Goal: Transaction & Acquisition: Purchase product/service

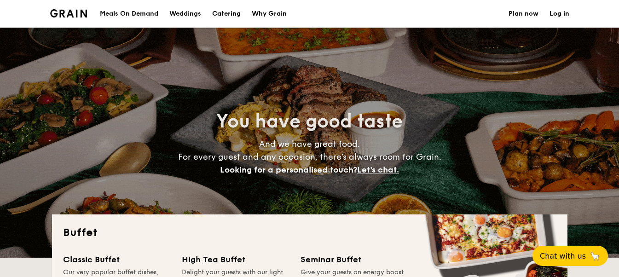
select select
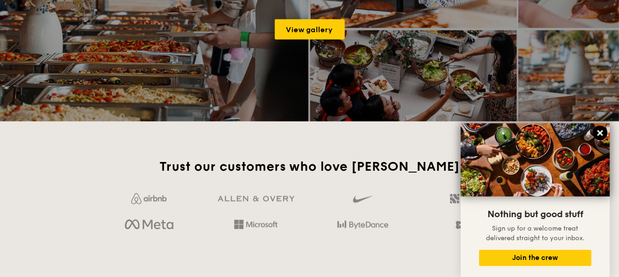
click at [597, 134] on icon at bounding box center [600, 133] width 8 height 8
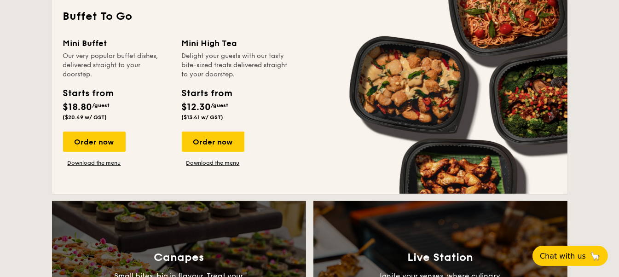
scroll to position [712, 0]
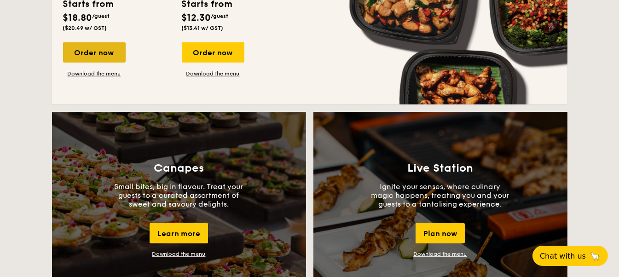
click at [91, 50] on div "Order now" at bounding box center [94, 52] width 63 height 20
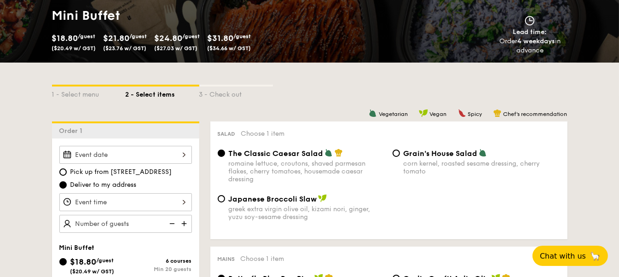
scroll to position [230, 0]
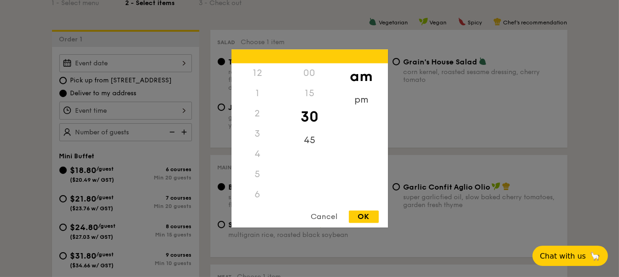
click at [170, 110] on div "12 1 2 3 4 5 6 7 8 9 10 11 00 15 30 45 am pm Cancel OK" at bounding box center [125, 111] width 133 height 18
click at [254, 197] on div "11" at bounding box center [257, 204] width 52 height 27
click at [308, 74] on div "00" at bounding box center [309, 77] width 52 height 27
click at [363, 219] on div "OK" at bounding box center [364, 217] width 30 height 12
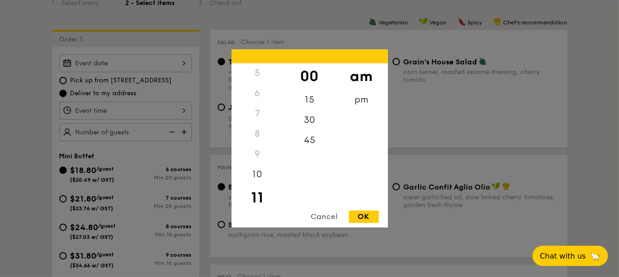
type input "11:00AM"
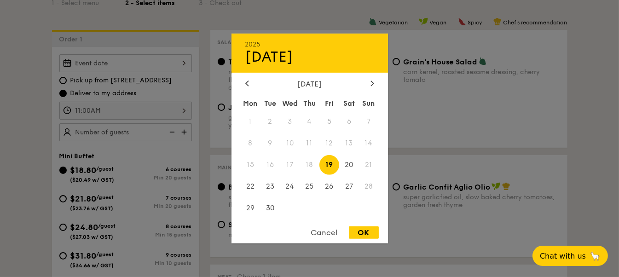
click at [182, 63] on div "2025 Sep 19 September 2025 Mon Tue Wed Thu Fri Sat Sun 1 2 3 4 5 6 7 8 9 10 11 …" at bounding box center [125, 63] width 133 height 18
click at [311, 188] on span "25" at bounding box center [310, 186] width 20 height 20
click at [362, 232] on div "OK" at bounding box center [364, 232] width 30 height 12
type input "Sep 25, 2025"
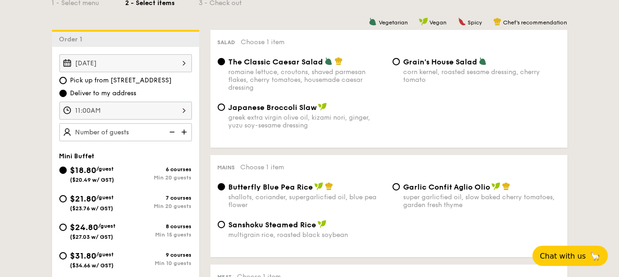
click at [147, 131] on input "text" at bounding box center [125, 132] width 133 height 18
click at [155, 143] on div "Sep 25, 2025 Pick up from 5 Burn Road #05-01 Deliver to my address 11:00AM 20 g…" at bounding box center [125, 193] width 147 height 292
type input "20 guests"
click at [170, 130] on img at bounding box center [171, 131] width 14 height 17
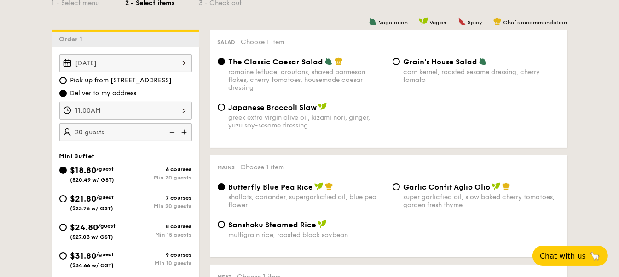
click at [171, 130] on img at bounding box center [171, 131] width 14 height 17
click at [158, 154] on div "Mini Buffet" at bounding box center [125, 156] width 133 height 8
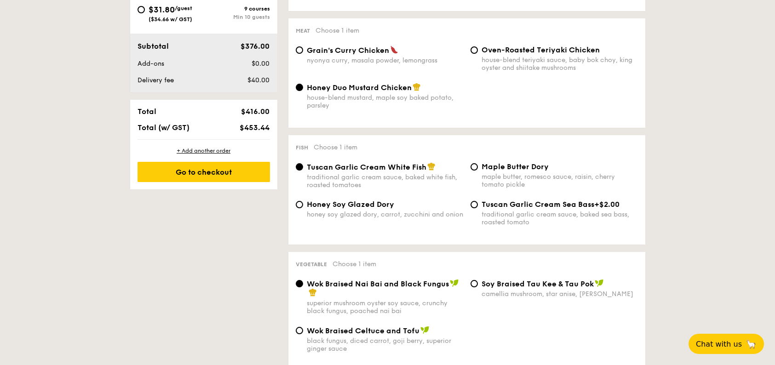
scroll to position [460, 0]
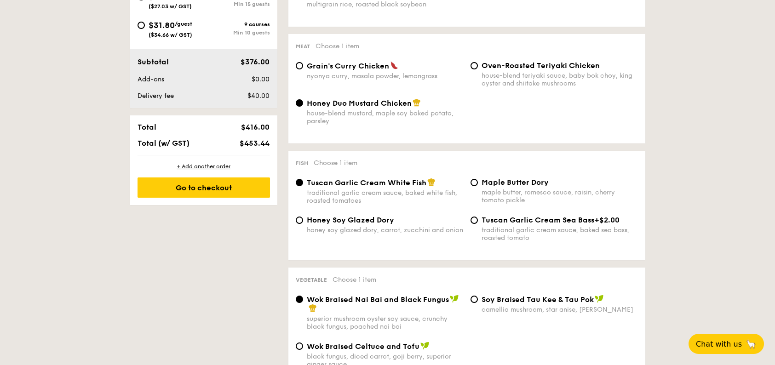
click at [312, 66] on span "Grain's Curry Chicken" at bounding box center [348, 66] width 82 height 9
click at [303, 66] on input "Grain's Curry Chicken nyonya curry, masala powder, lemongrass" at bounding box center [299, 65] width 7 height 7
radio input "true"
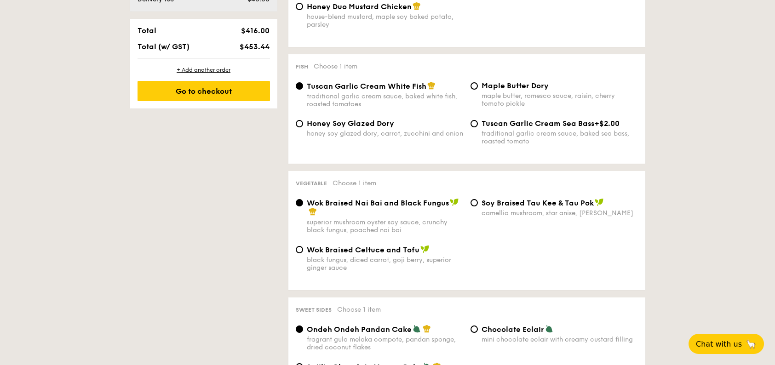
scroll to position [644, 0]
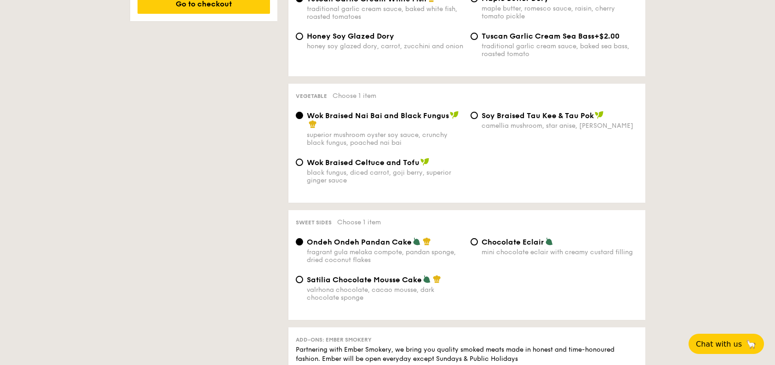
click at [304, 277] on div "Satilia Chocolate Mousse Cake valrhona chocolate, cacao mousse, dark chocolate …" at bounding box center [379, 288] width 175 height 27
click at [299, 277] on input "Satilia Chocolate Mousse Cake valrhona chocolate, cacao mousse, dark chocolate …" at bounding box center [299, 279] width 7 height 7
radio input "true"
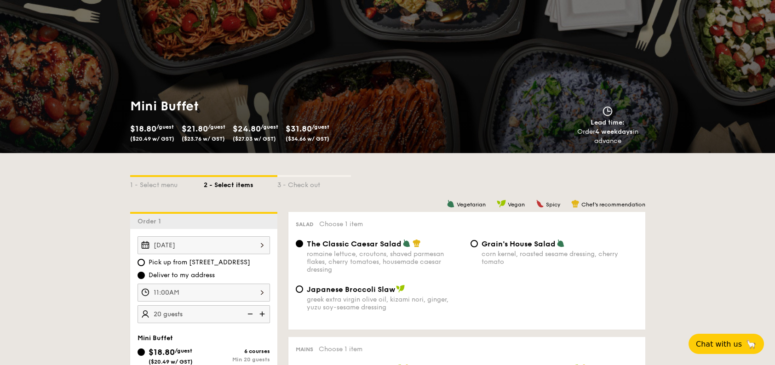
scroll to position [46, 0]
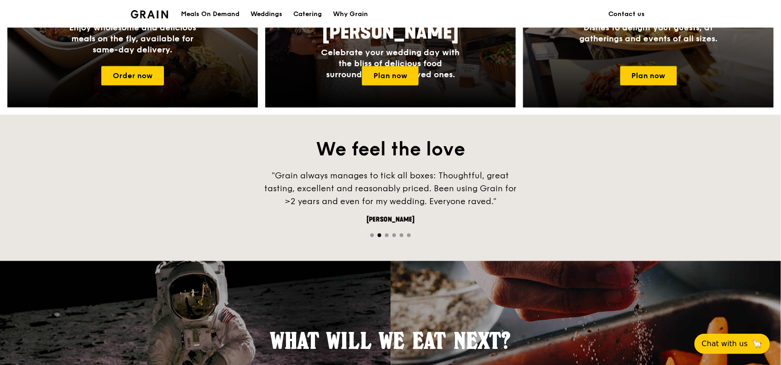
scroll to position [219, 0]
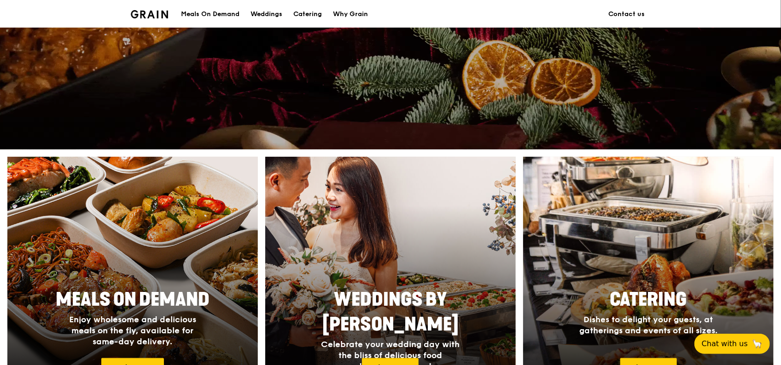
click at [228, 13] on div "Meals On Demand" at bounding box center [210, 14] width 58 height 28
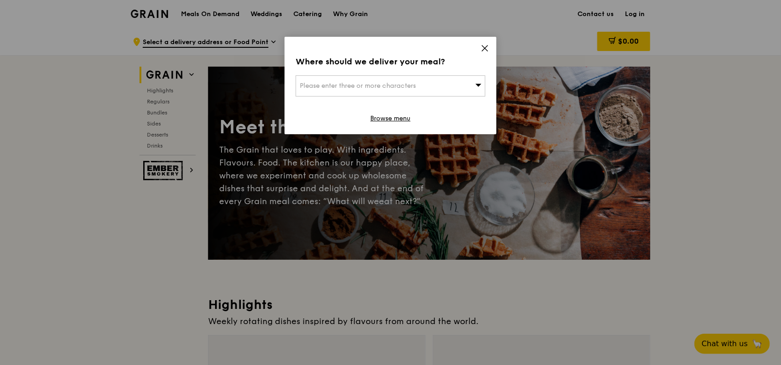
click at [483, 48] on icon at bounding box center [484, 48] width 8 height 8
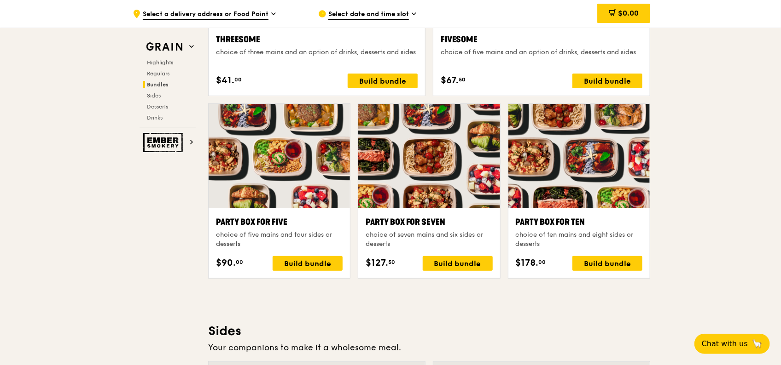
scroll to position [1795, 0]
